Goal: Ask a question

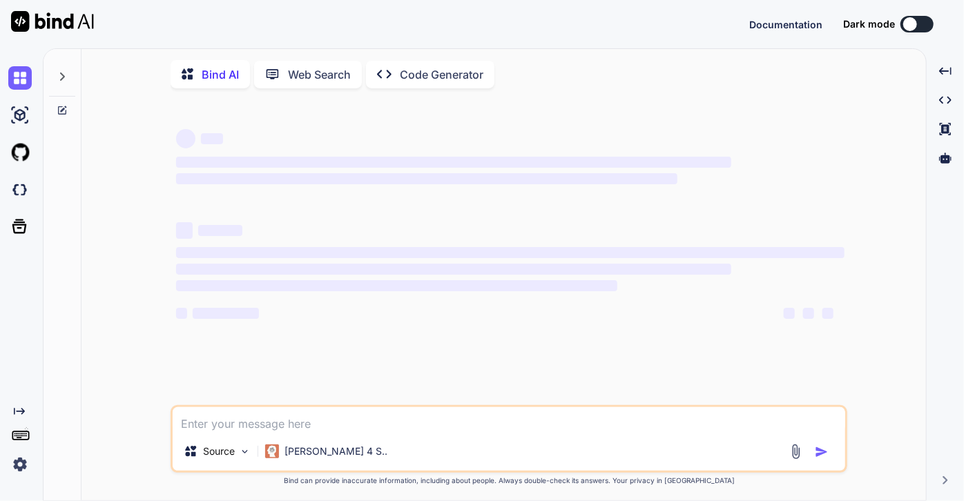
click at [233, 426] on textarea at bounding box center [509, 420] width 673 height 25
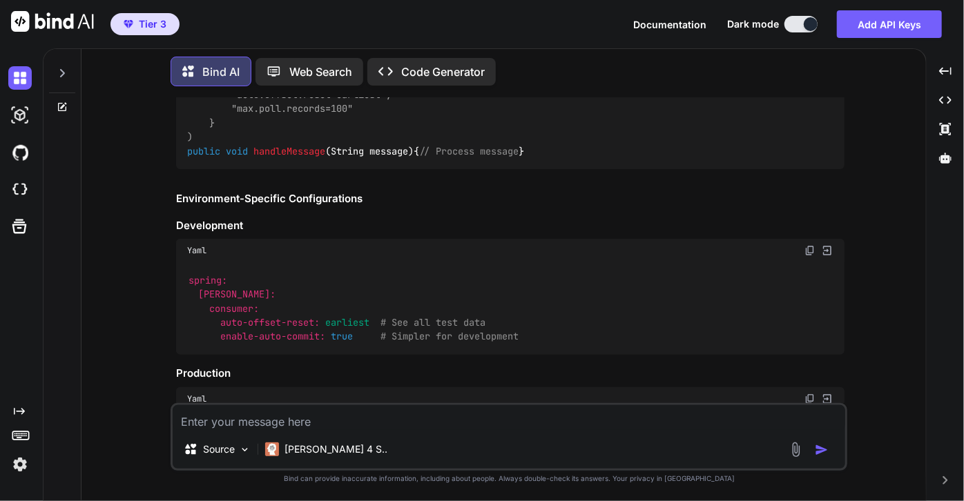
scroll to position [18458, 0]
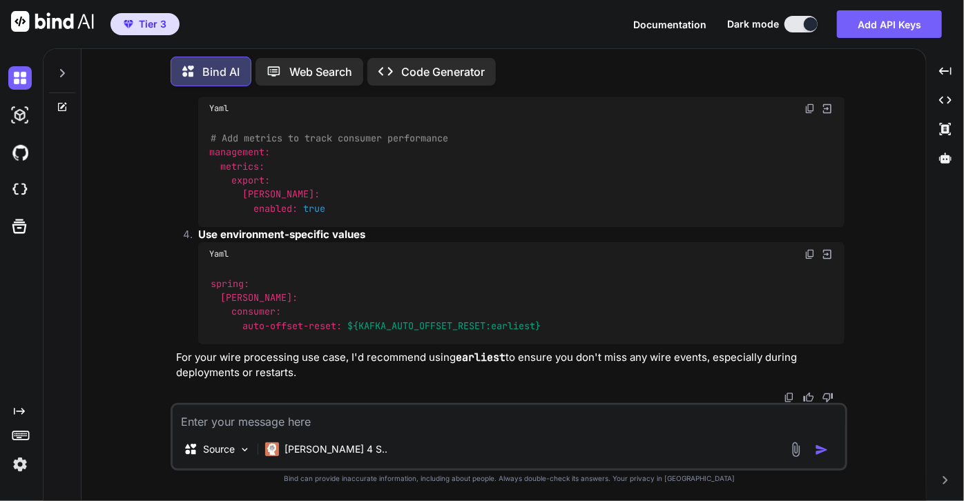
click at [61, 106] on icon at bounding box center [63, 105] width 6 height 6
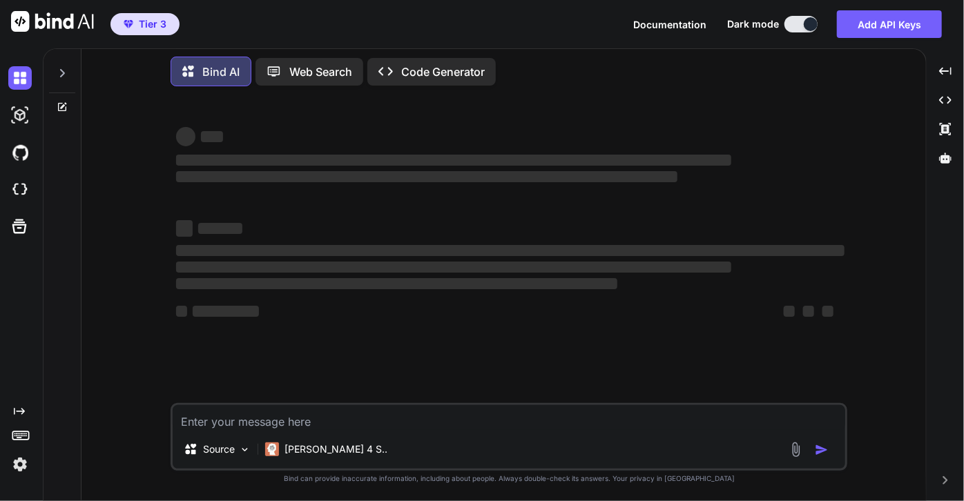
scroll to position [0, 0]
type textarea "x"
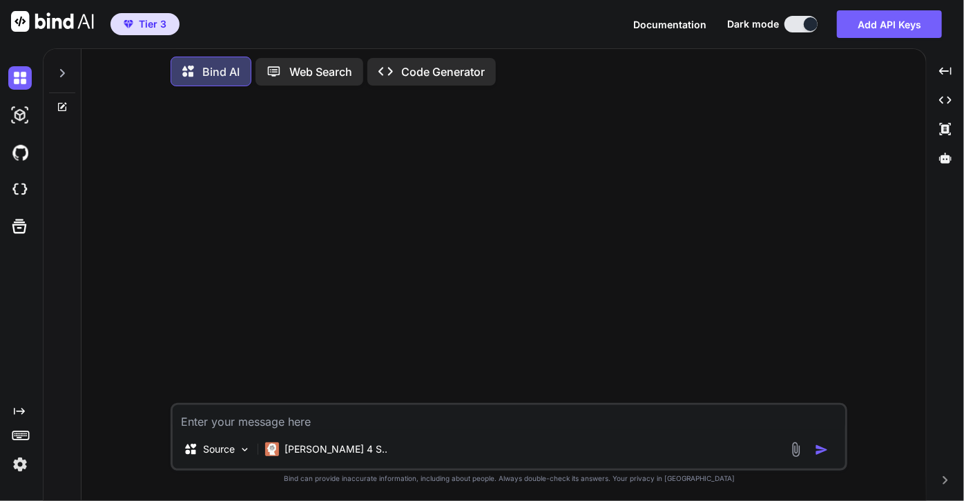
click at [255, 423] on textarea at bounding box center [509, 417] width 673 height 25
paste textarea "[DATE] 18:43:33 - info : [PAT] : [[PERSON_NAME]] ERROR, Failed to connect to se…"
type textarea "[DATE] 18:43:33 - info : [PAT] : [[PERSON_NAME]] ERROR, Failed to connect to se…"
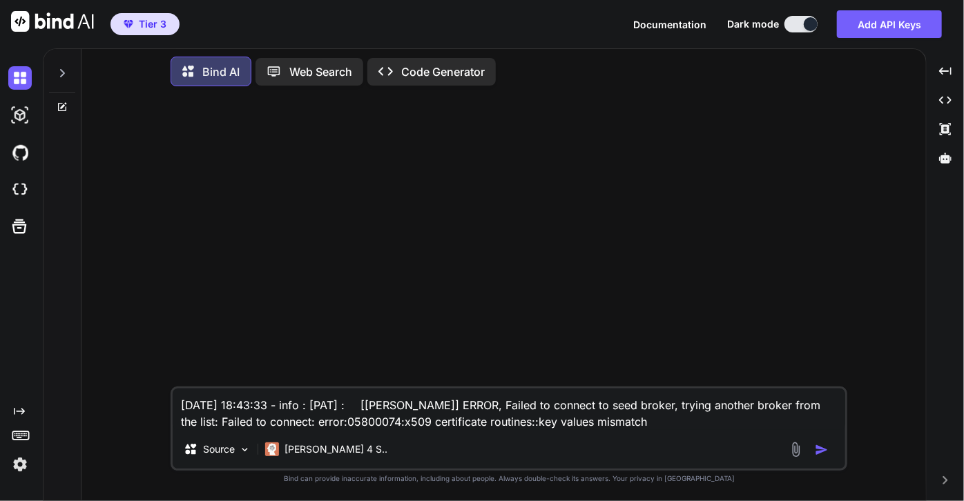
type textarea "x"
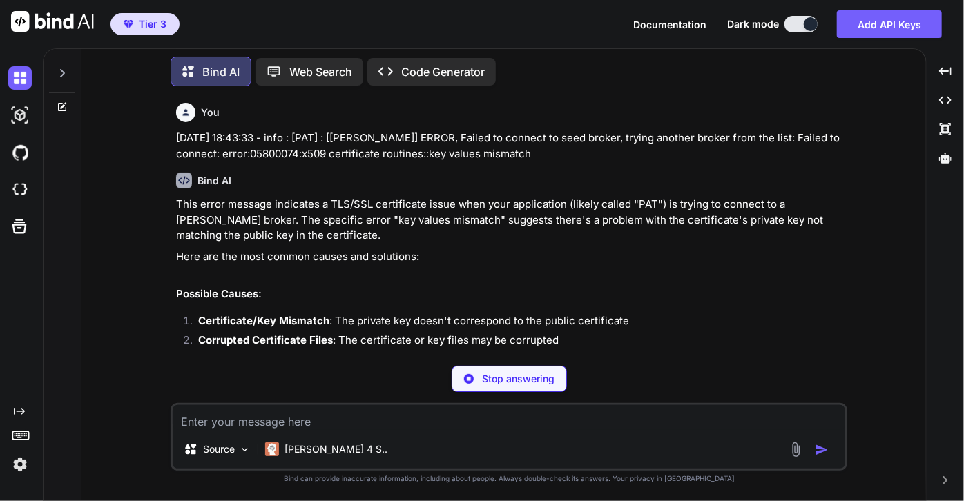
scroll to position [62, 0]
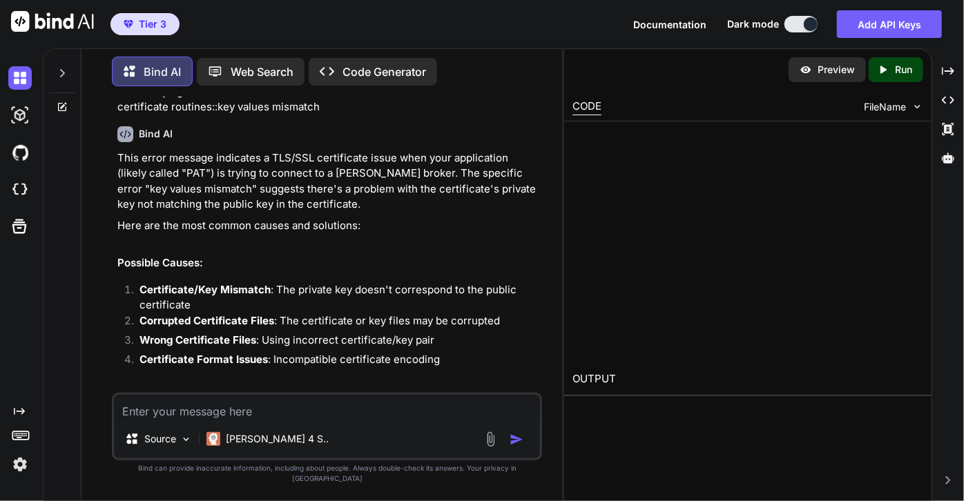
type textarea "x"
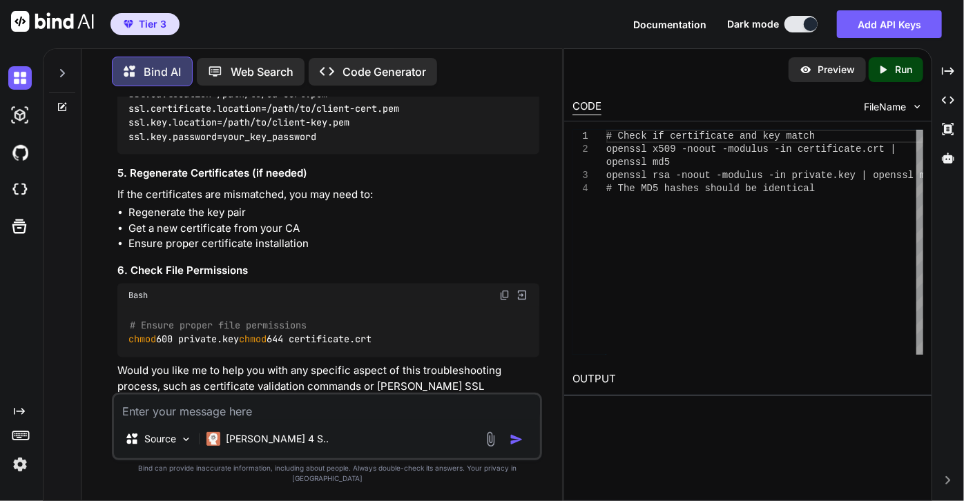
scroll to position [941, 0]
click at [479, 251] on li "Ensure proper certificate installation" at bounding box center [333, 243] width 411 height 16
click at [434, 459] on div "Source Claude 4 S.." at bounding box center [327, 441] width 426 height 33
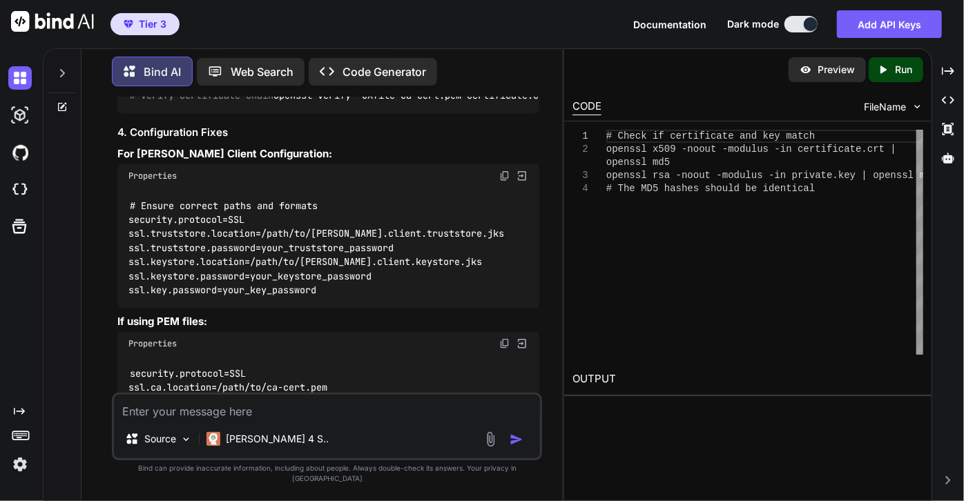
scroll to position [628, 0]
